Goal: Check status: Check status

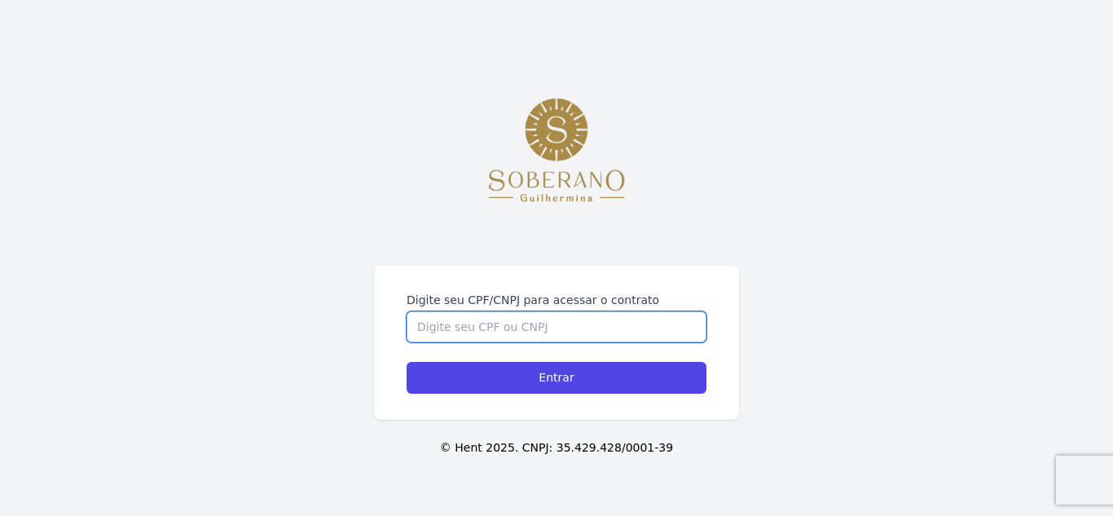
click at [521, 320] on input "Digite seu CPF/CNPJ para acessar o contrato" at bounding box center [557, 326] width 300 height 31
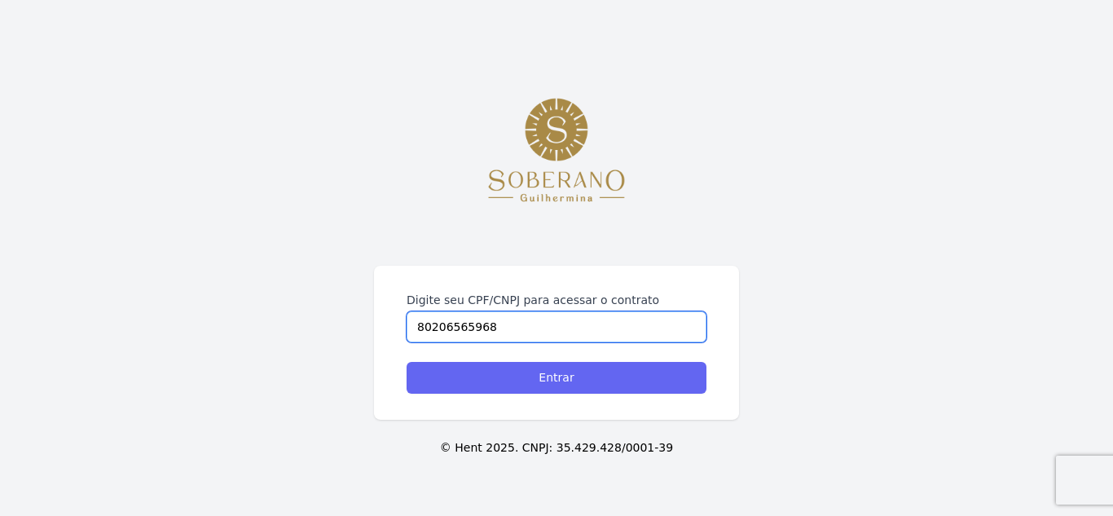
type input "80206565968"
click at [525, 377] on input "Entrar" at bounding box center [557, 378] width 300 height 32
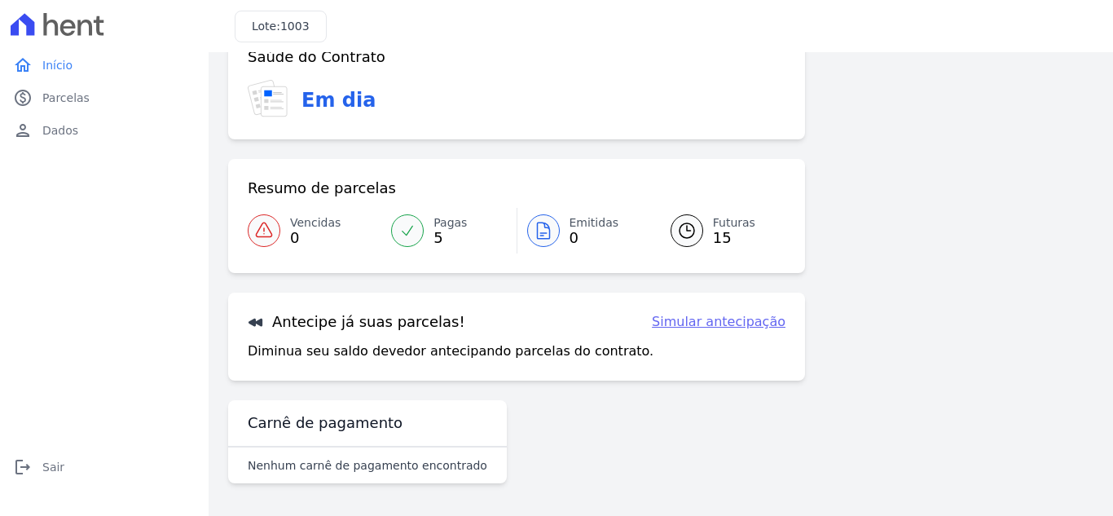
scroll to position [24, 0]
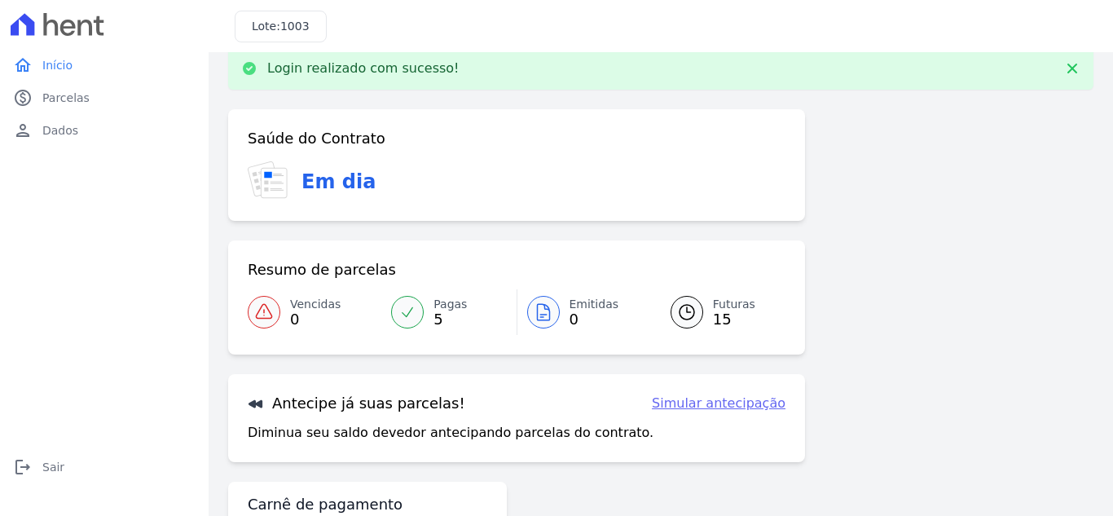
click at [539, 313] on icon at bounding box center [544, 312] width 20 height 20
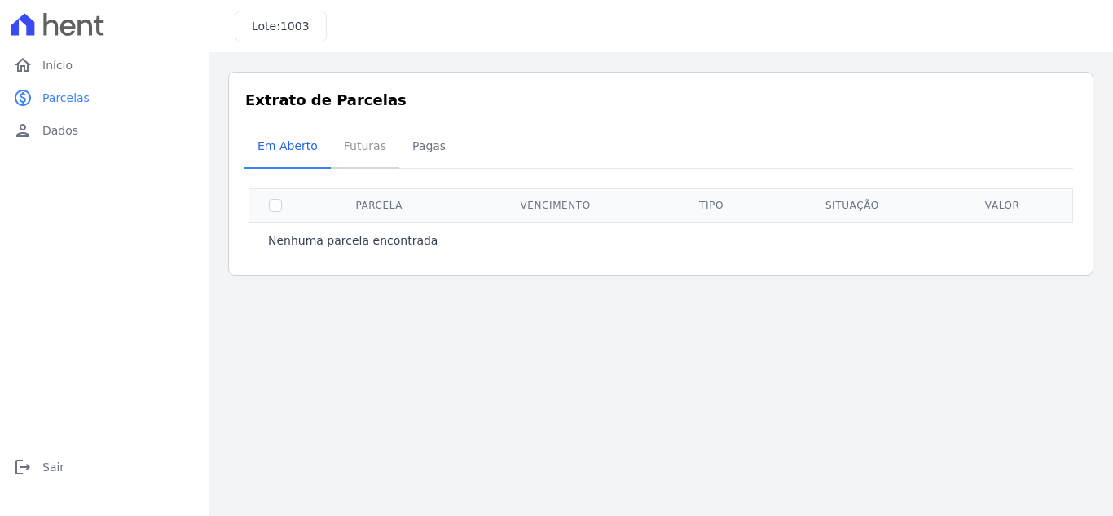
click at [356, 152] on span "Futuras" at bounding box center [365, 146] width 62 height 33
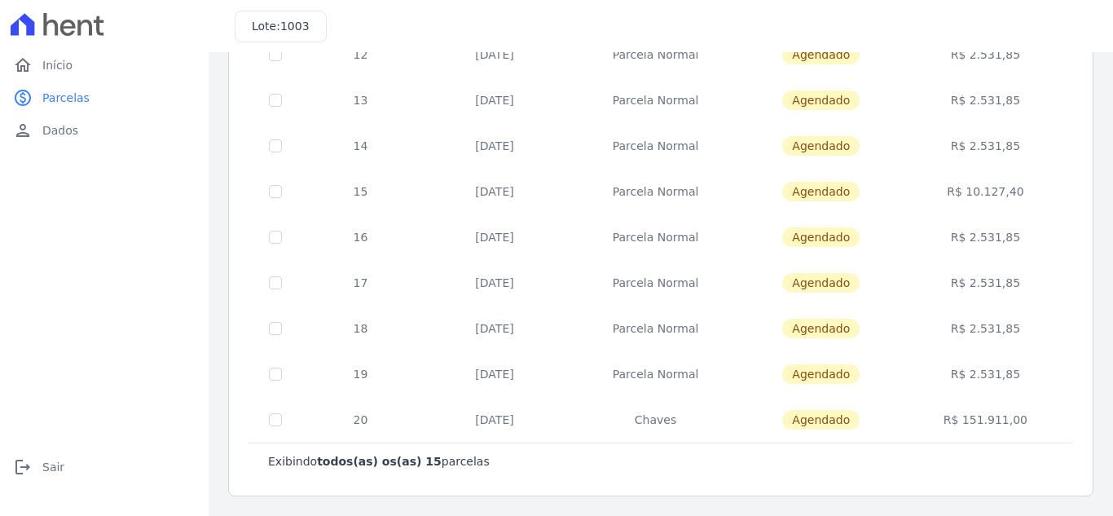
scroll to position [57, 0]
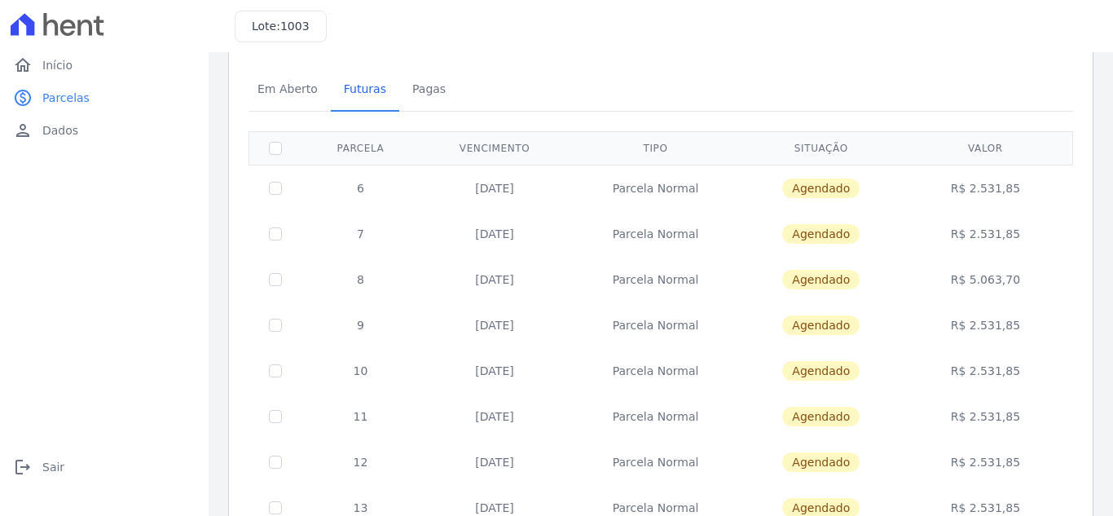
click at [642, 196] on td "Parcela Normal" at bounding box center [656, 188] width 172 height 46
click at [800, 191] on span "Agendado" at bounding box center [820, 189] width 77 height 20
click at [509, 190] on td "[DATE]" at bounding box center [495, 188] width 150 height 46
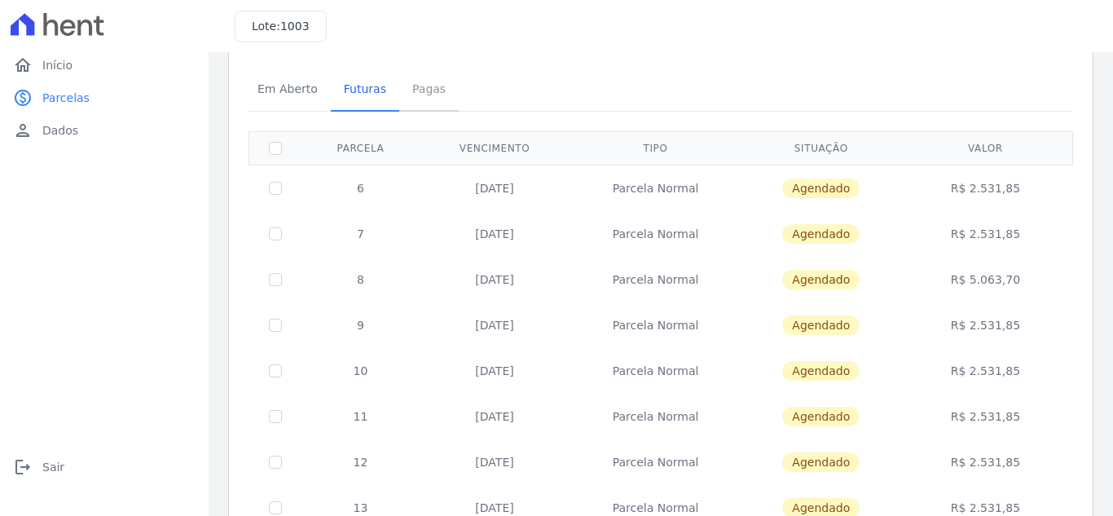
click at [417, 93] on span "Pagas" at bounding box center [429, 89] width 53 height 33
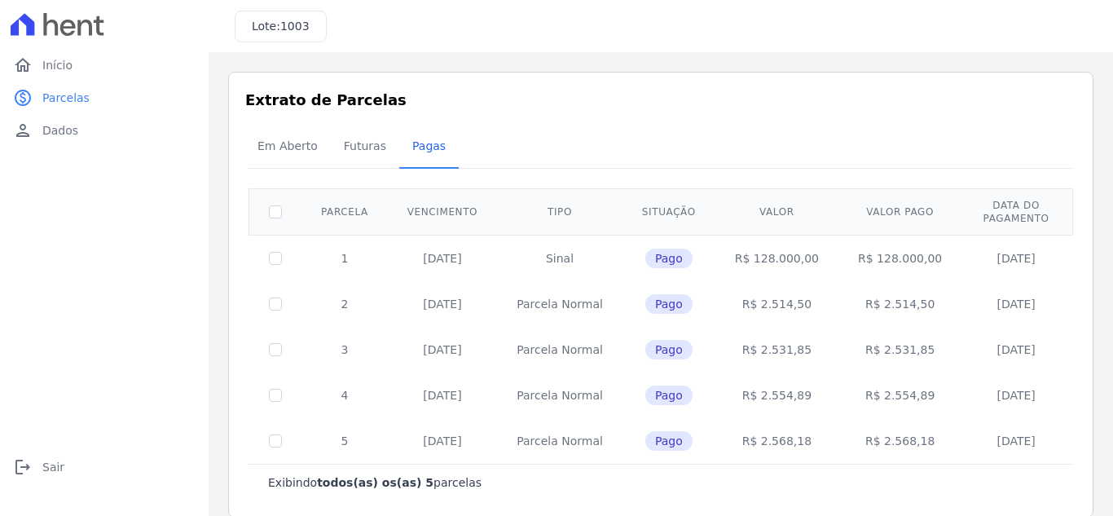
scroll to position [21, 0]
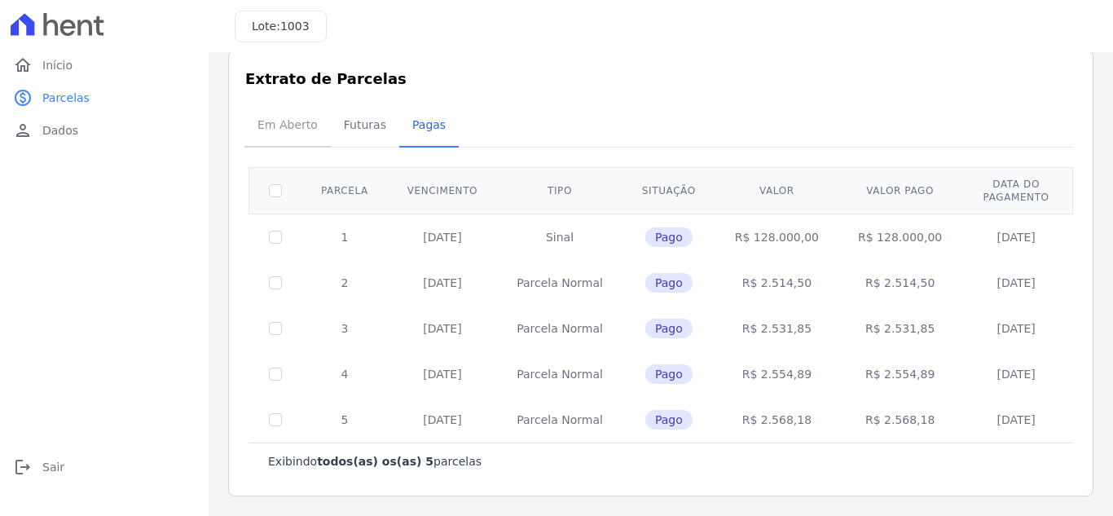
click at [285, 128] on span "Em Aberto" at bounding box center [288, 124] width 80 height 33
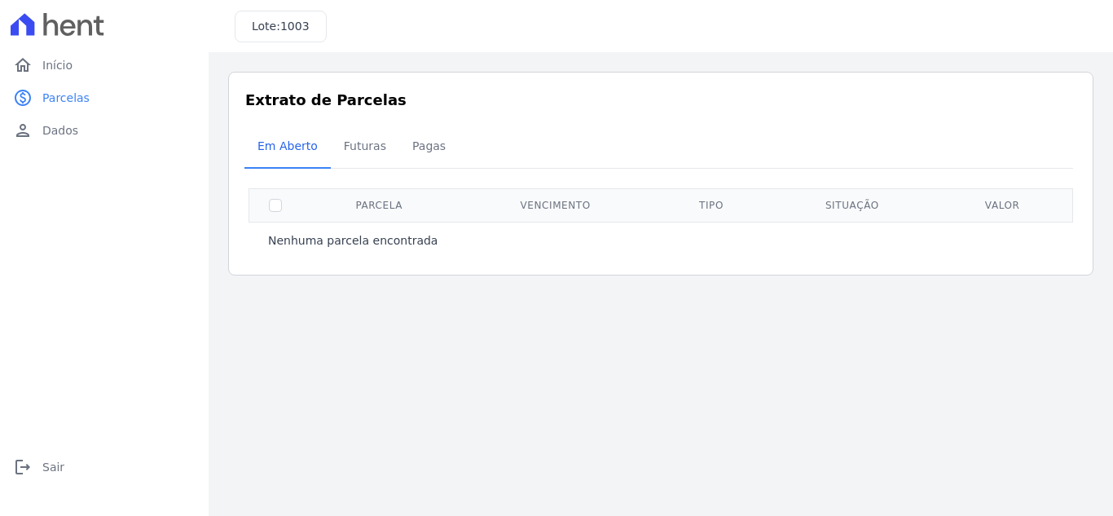
click at [544, 209] on th "Vencimento" at bounding box center [555, 204] width 197 height 33
click at [364, 148] on span "Futuras" at bounding box center [365, 146] width 62 height 33
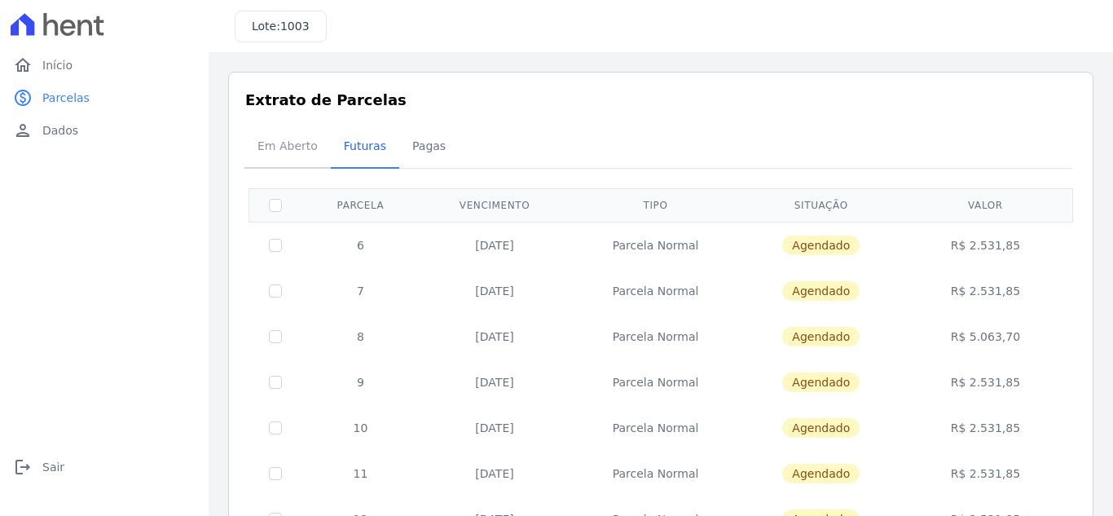
click at [289, 142] on span "Em Aberto" at bounding box center [288, 146] width 80 height 33
